Goal: Check status: Check status

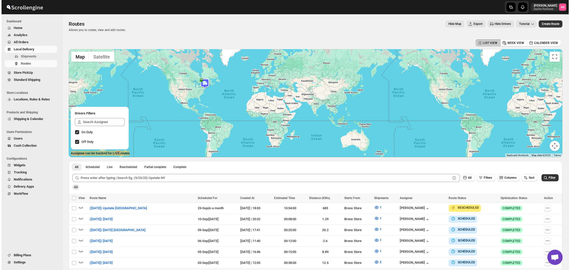
scroll to position [146, 0]
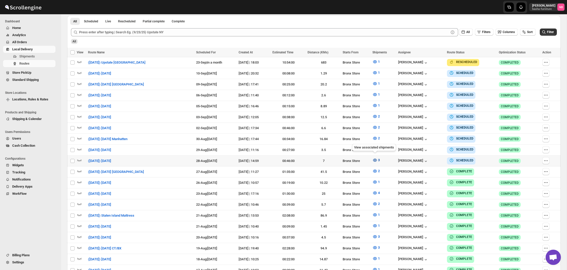
click at [373, 159] on icon "button" at bounding box center [375, 160] width 5 height 5
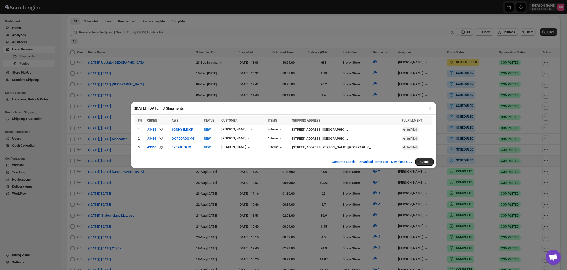
click at [266, 171] on div "([DATE]) [DATE] | 3 Shipments × SN ORDER AWB STATUS CUSTOMER ITEMS SHIPPING ADD…" at bounding box center [283, 135] width 567 height 270
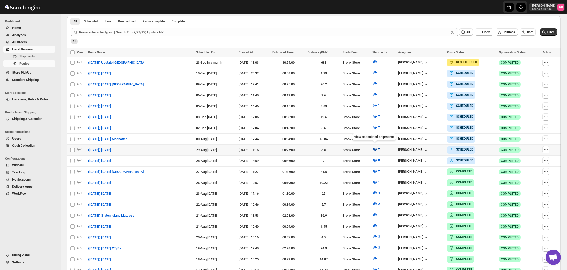
click at [373, 147] on icon "button" at bounding box center [375, 149] width 5 height 5
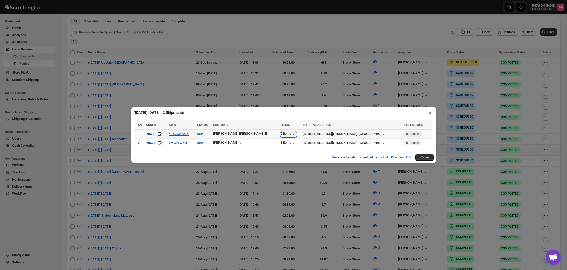
click at [281, 133] on div "2 items" at bounding box center [289, 134] width 16 height 5
click at [258, 172] on div "([DATE]) [DATE] | 2 Shipments × SN ORDER AWB STATUS CUSTOMER ITEMS SHIPPING ADD…" at bounding box center [283, 135] width 567 height 270
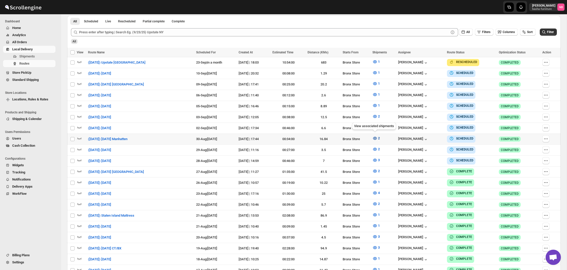
click at [374, 138] on icon "button" at bounding box center [375, 139] width 2 height 2
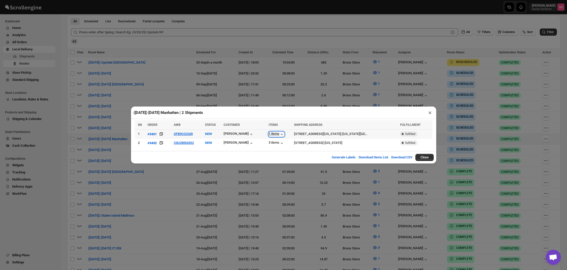
click at [271, 134] on div "1 items" at bounding box center [277, 134] width 16 height 5
drag, startPoint x: 273, startPoint y: 139, endPoint x: 272, endPoint y: 144, distance: 4.8
click at [273, 139] on td "3 items" at bounding box center [279, 143] width 25 height 9
click at [272, 144] on div "3 items" at bounding box center [277, 143] width 16 height 5
click at [319, 173] on div "([DATE]) [DATE] Manhatten | 2 Shipments × SN ORDER AWB STATUS CUSTOMER ITEMS SH…" at bounding box center [283, 135] width 567 height 270
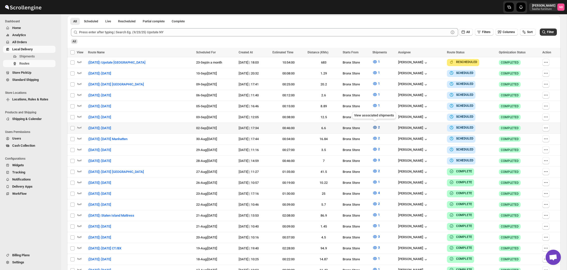
click at [375, 126] on icon "button" at bounding box center [375, 127] width 5 height 5
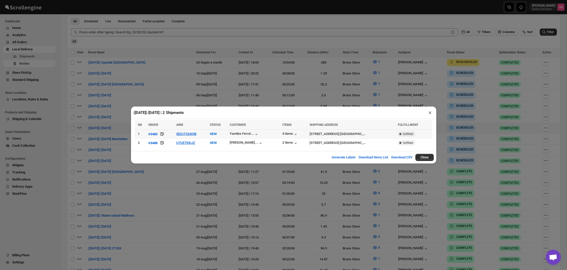
click at [269, 134] on tr "1 #3483 IBZUTSGNVB NEW Yamilex Ferrei... 5 items [STREET_ADDRESS] | [GEOGRAPHIC…" at bounding box center [284, 134] width 298 height 9
click at [283, 134] on div "5 items" at bounding box center [291, 134] width 16 height 5
click at [363, 185] on div "([DATE]) [DATE] | 2 Shipments × SN ORDER AWB STATUS CUSTOMER ITEMS SHIPPING ADD…" at bounding box center [283, 135] width 567 height 270
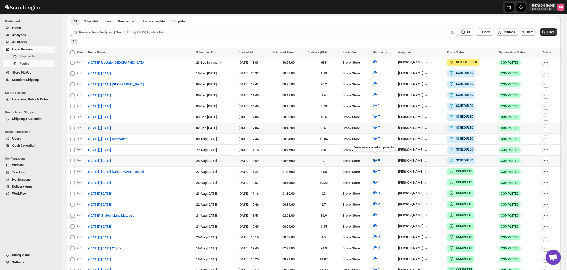
click at [373, 159] on icon "button" at bounding box center [375, 160] width 4 height 3
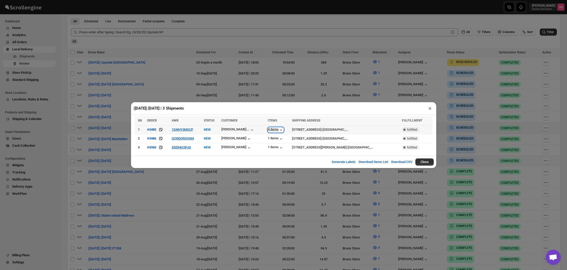
click at [270, 130] on div "4 items" at bounding box center [276, 130] width 16 height 5
click at [179, 129] on button "1GNHY3MSCP" at bounding box center [182, 130] width 21 height 4
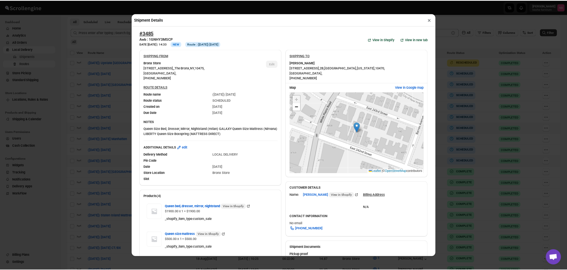
scroll to position [1, 0]
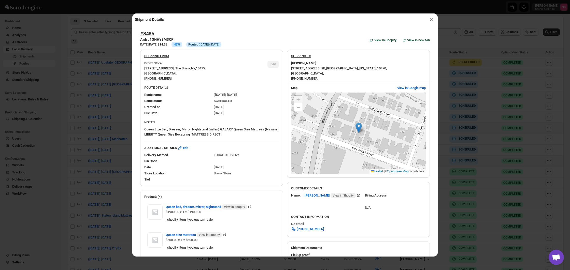
click at [429, 19] on button "×" at bounding box center [431, 19] width 7 height 7
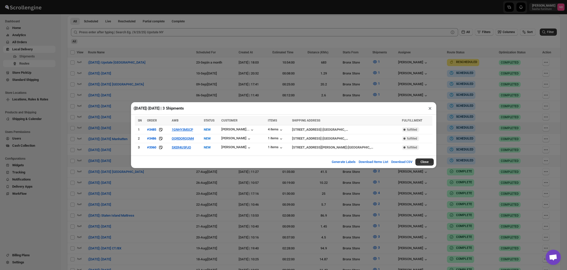
click at [219, 203] on div "([DATE]) [DATE] | 3 Shipments × SN ORDER AWB STATUS CUSTOMER ITEMS SHIPPING ADD…" at bounding box center [283, 135] width 567 height 270
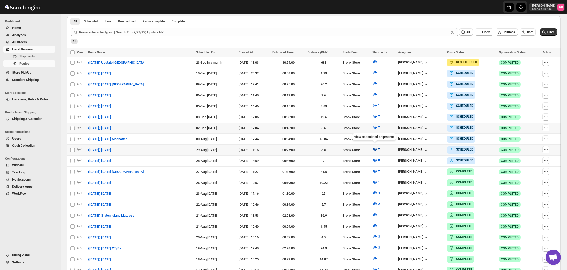
click at [378, 149] on span "2" at bounding box center [379, 149] width 2 height 4
